Goal: Task Accomplishment & Management: Use online tool/utility

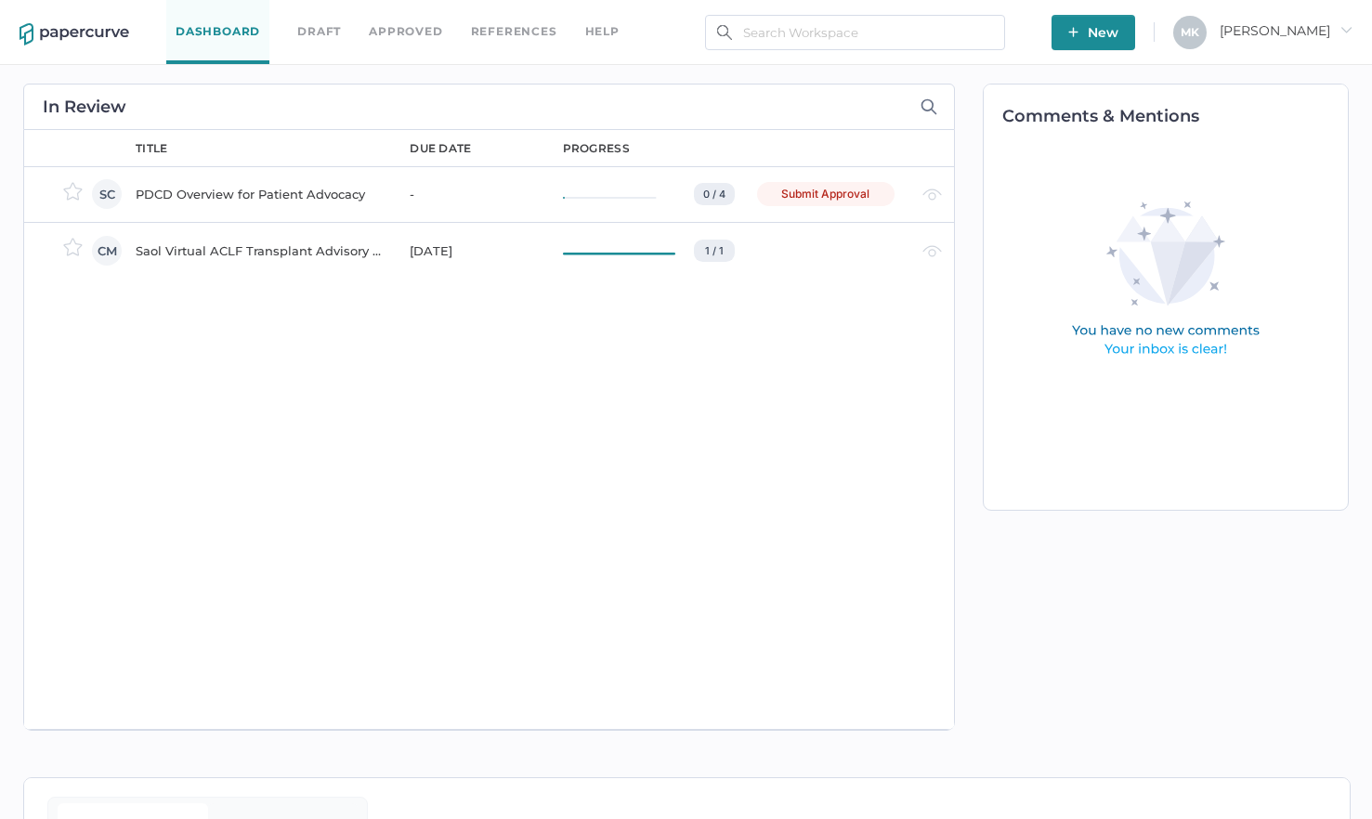
click at [264, 194] on div "PDCD Overview for Patient Advocacy" at bounding box center [262, 194] width 252 height 22
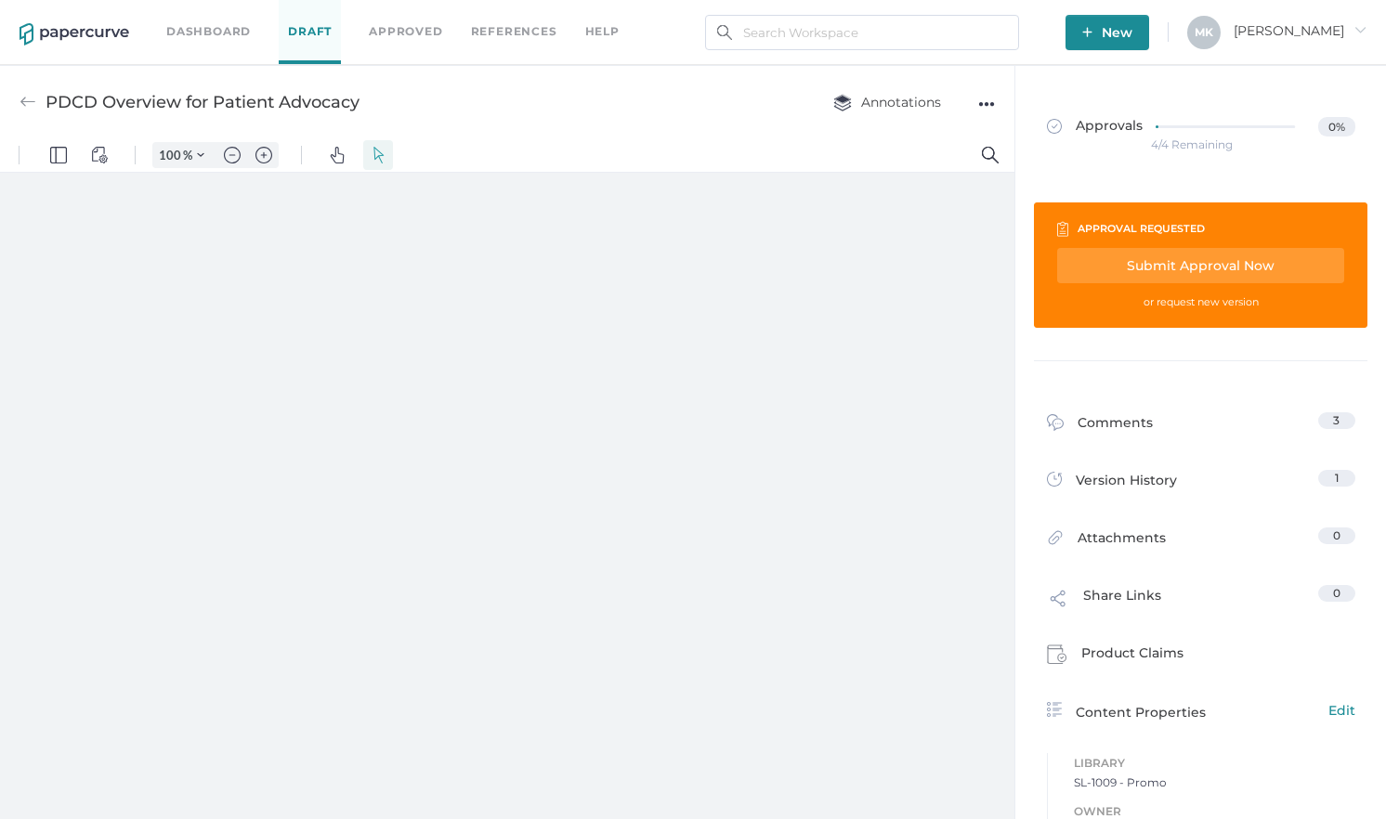
type input "125"
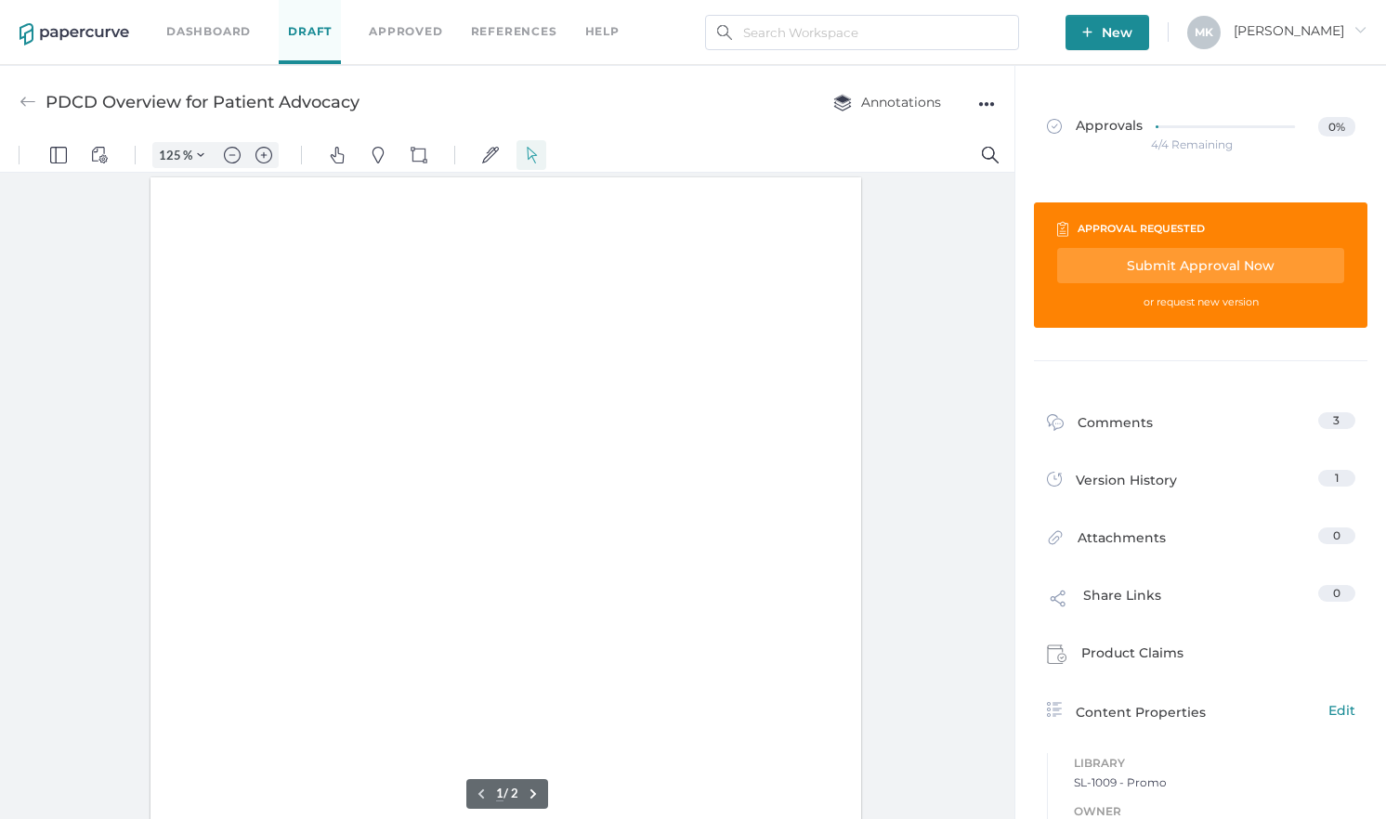
scroll to position [1, 0]
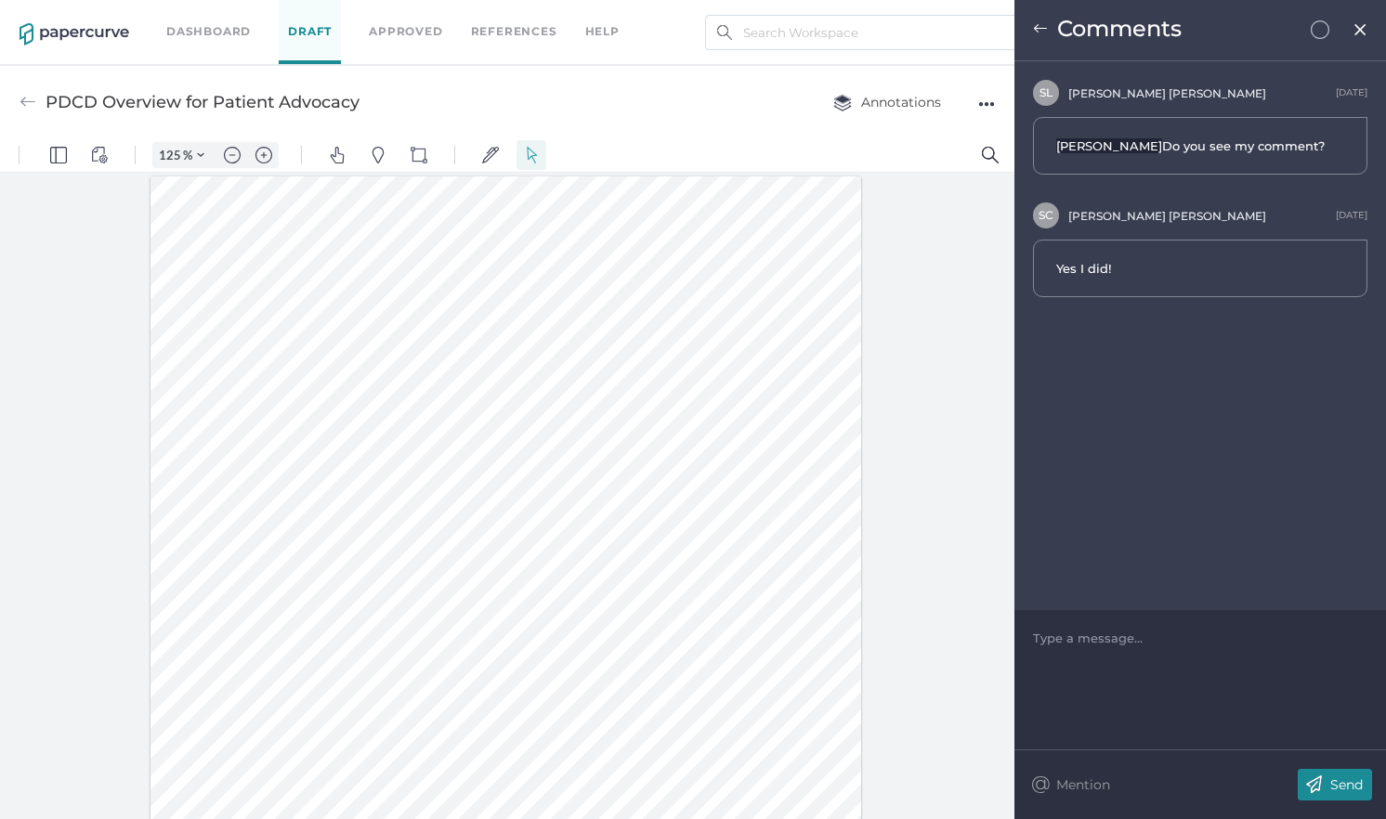
click at [1358, 27] on img at bounding box center [1361, 29] width 16 height 15
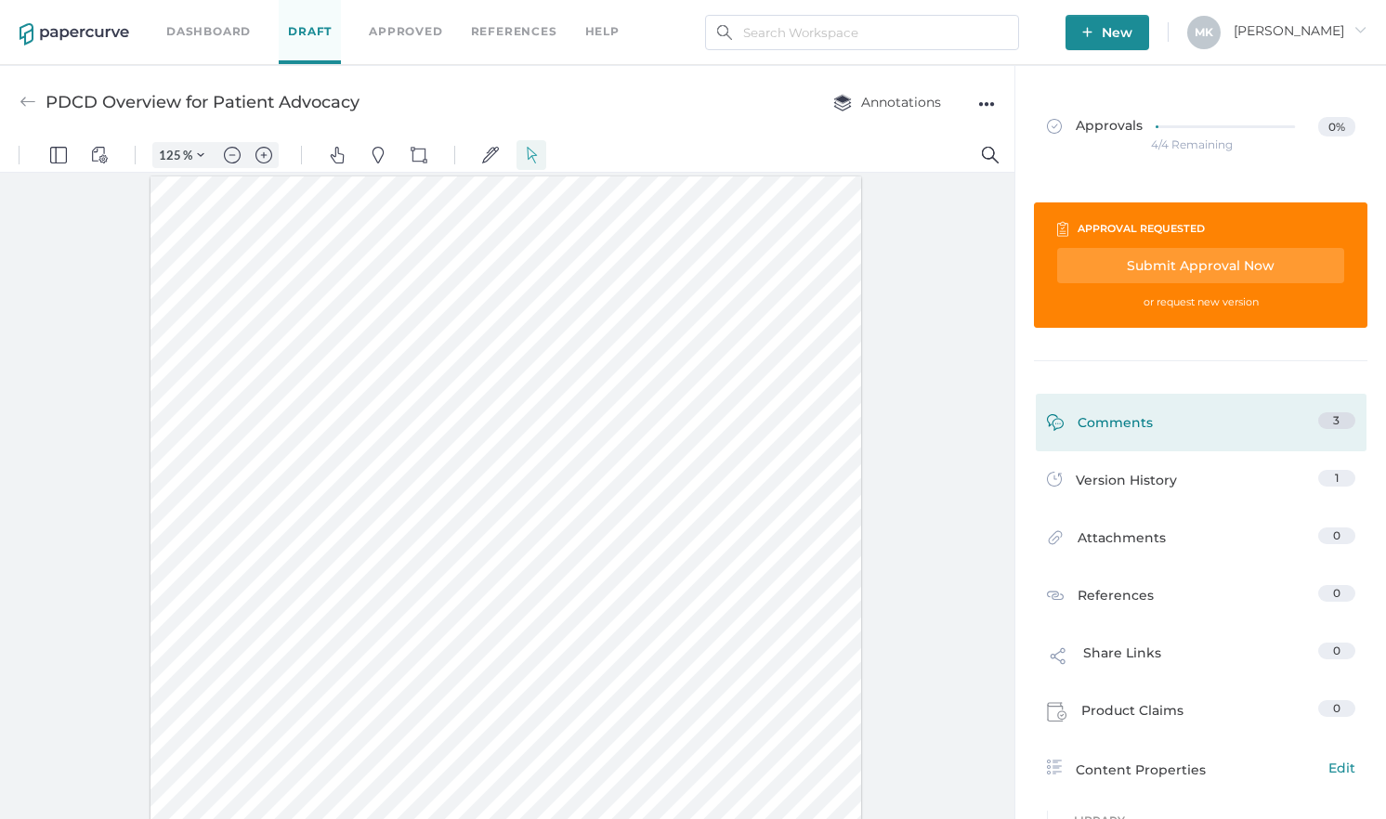
click at [1090, 423] on div "Comments" at bounding box center [1100, 426] width 106 height 29
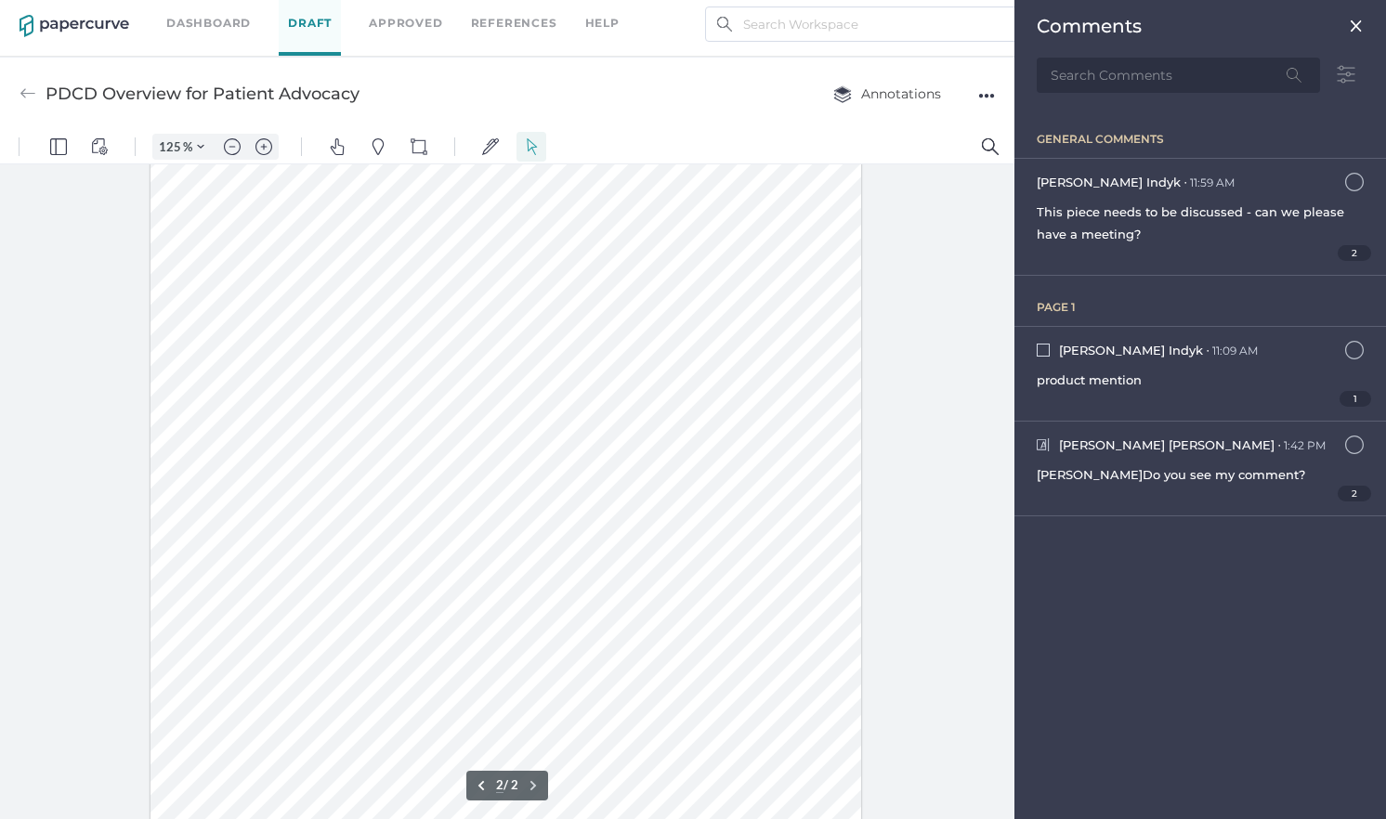
scroll to position [1022, 0]
click at [1222, 440] on div "[PERSON_NAME] ● 1:42 PM [DATE] at 1:42pm" at bounding box center [1200, 445] width 327 height 19
type input "1"
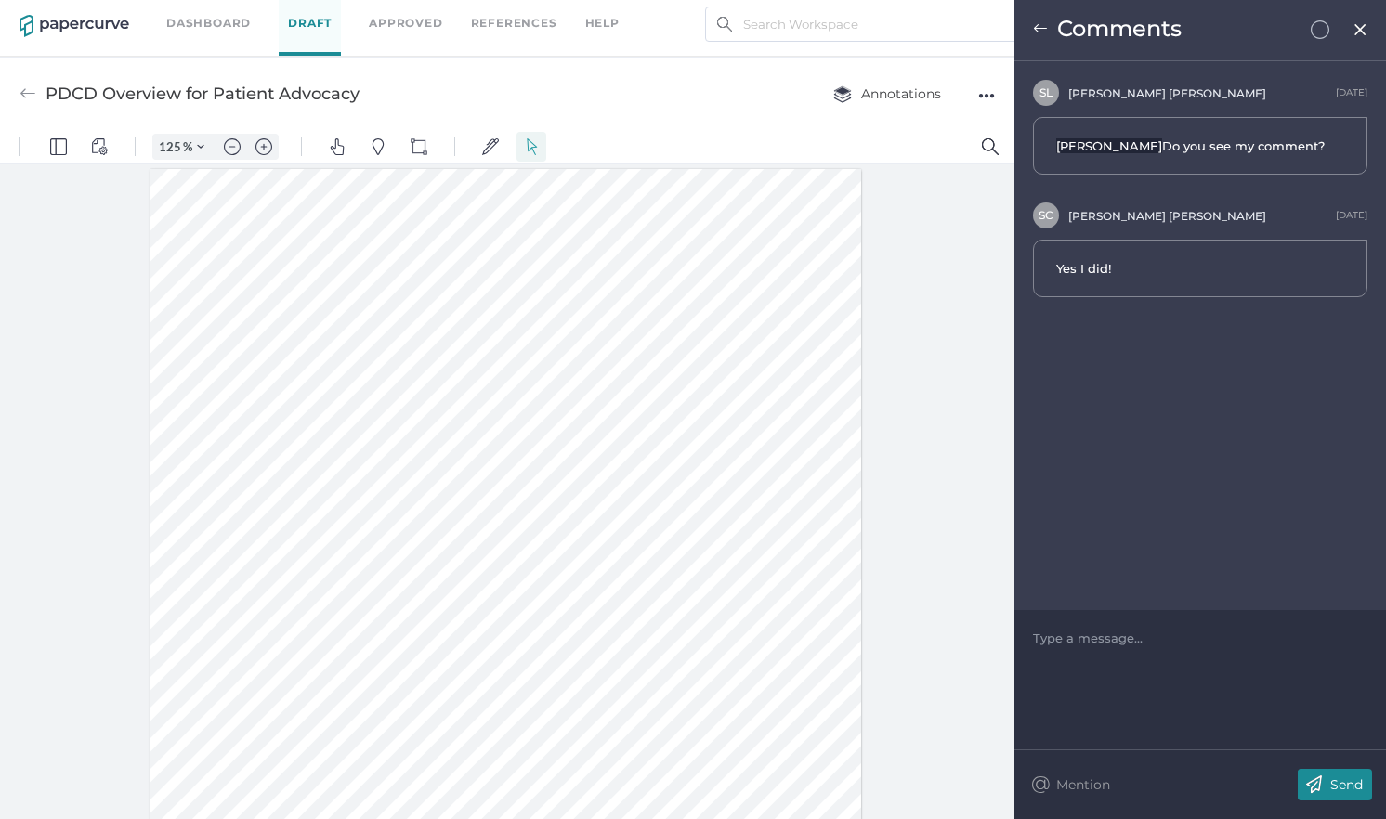
click at [1360, 33] on img at bounding box center [1361, 29] width 16 height 15
